Goal: Browse casually

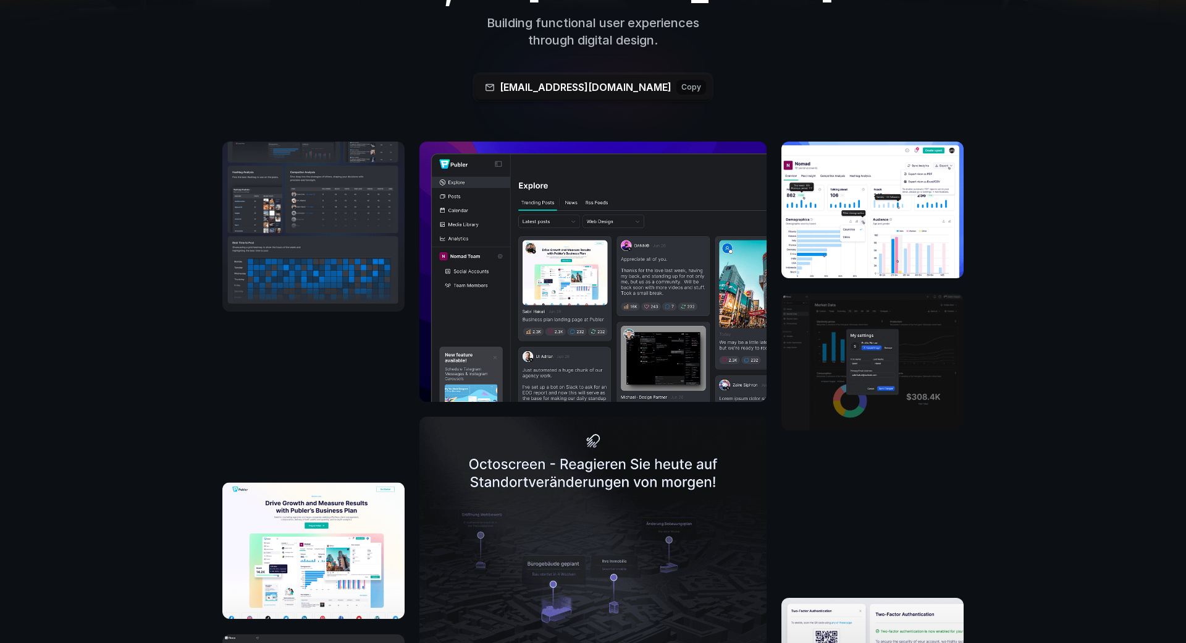
scroll to position [247, 0]
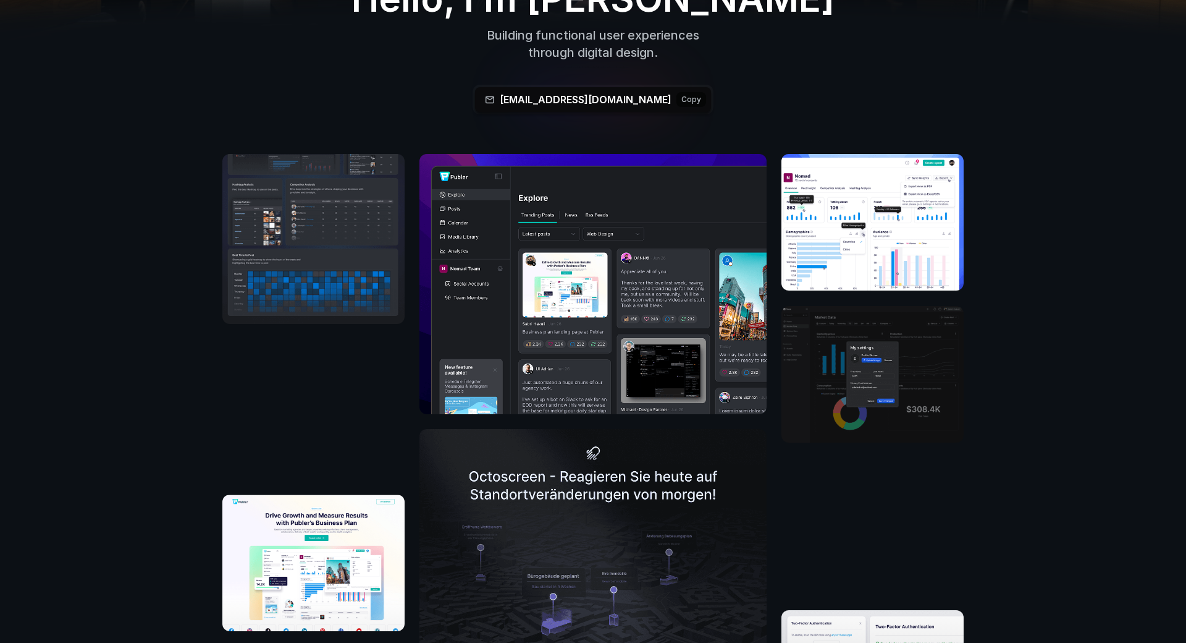
click at [578, 99] on button at bounding box center [594, 99] width 232 height 24
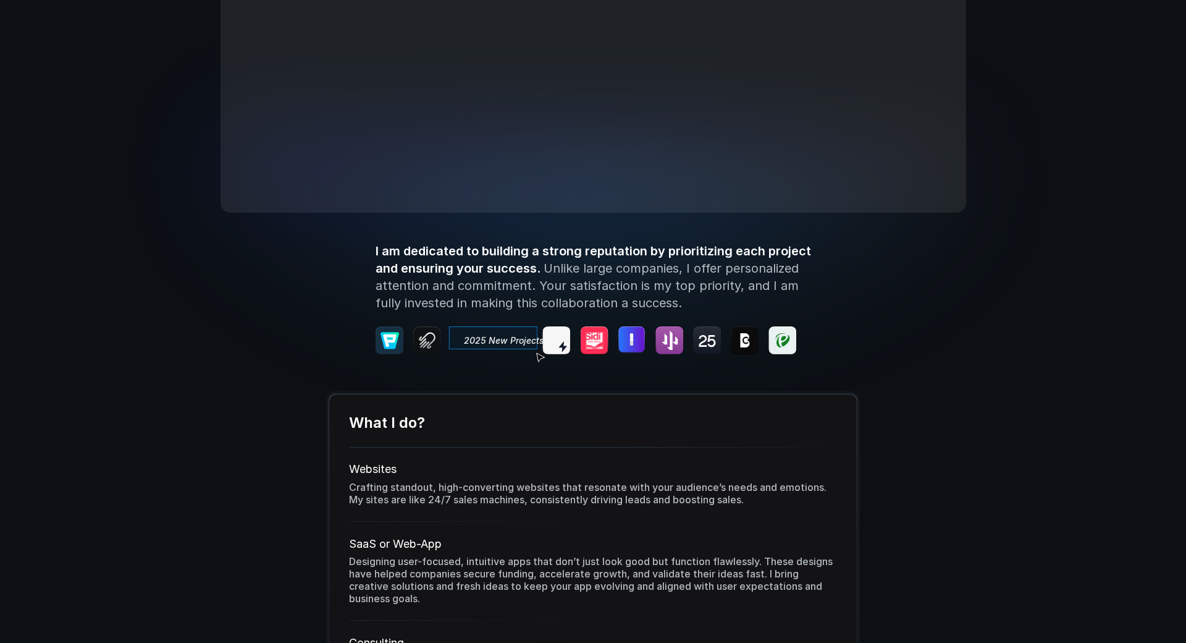
scroll to position [1915, 0]
